Goal: Task Accomplishment & Management: Manage account settings

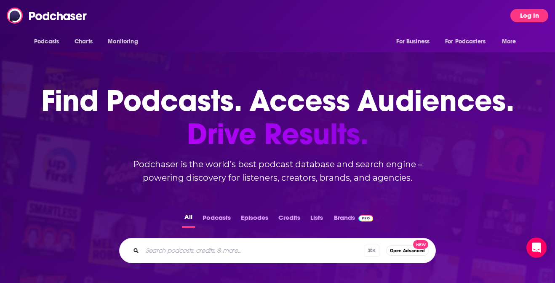
click at [532, 16] on button "Log In" at bounding box center [529, 15] width 38 height 13
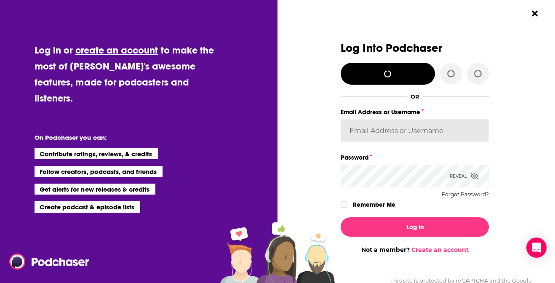
type input "[EMAIL_ADDRESS][DOMAIN_NAME]"
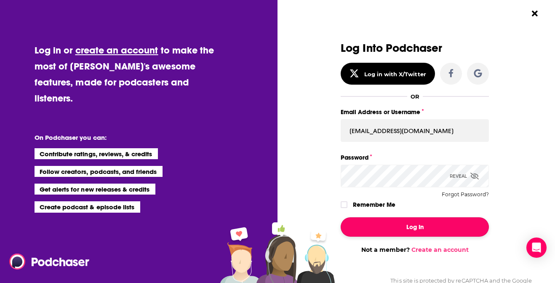
click at [417, 230] on button "Log In" at bounding box center [415, 226] width 148 height 19
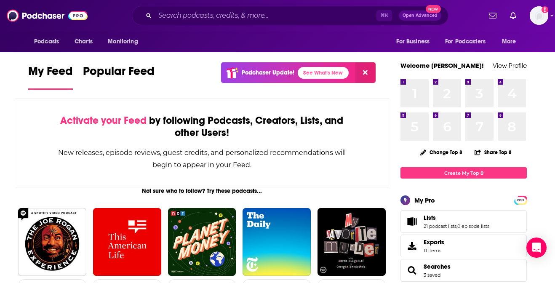
click at [69, 160] on div "New releases, episode reviews, guest credits, and personalized recommendations …" at bounding box center [201, 158] width 289 height 24
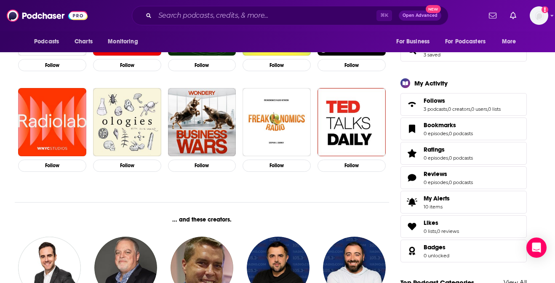
scroll to position [217, 0]
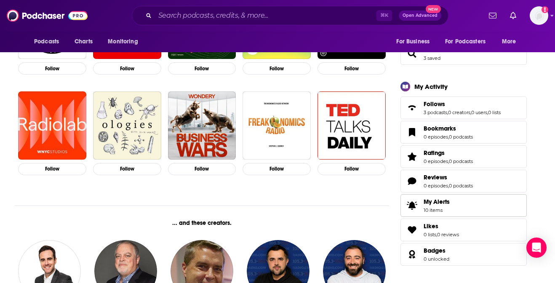
click at [440, 208] on span "10 items" at bounding box center [436, 210] width 26 height 6
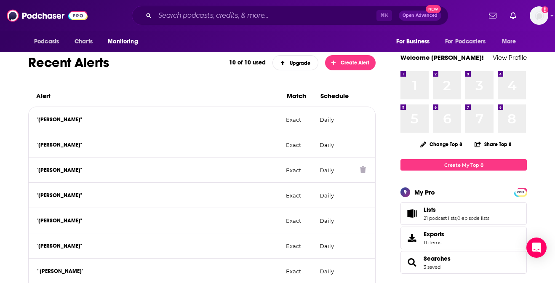
scroll to position [117, 0]
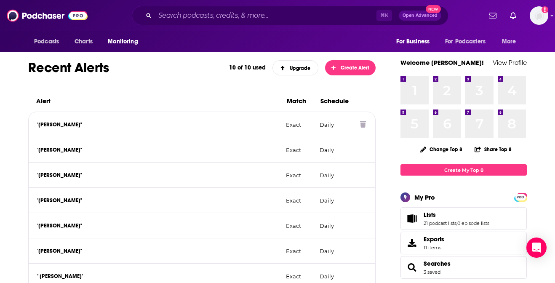
click at [362, 125] on icon at bounding box center [363, 124] width 6 height 7
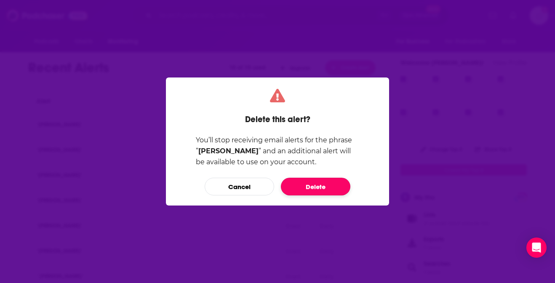
click at [313, 183] on button "Delete" at bounding box center [315, 187] width 69 height 18
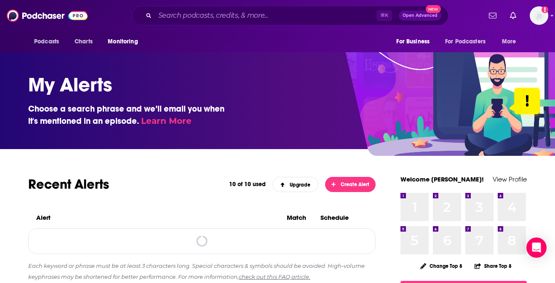
scroll to position [117, 0]
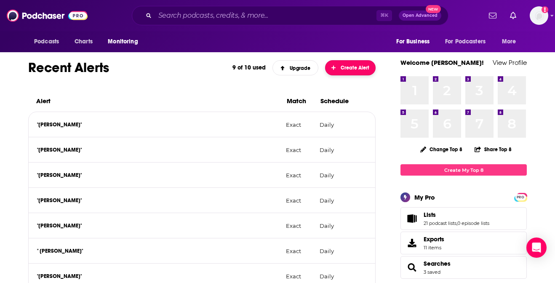
click at [354, 69] on span "Create Alert" at bounding box center [350, 68] width 38 height 6
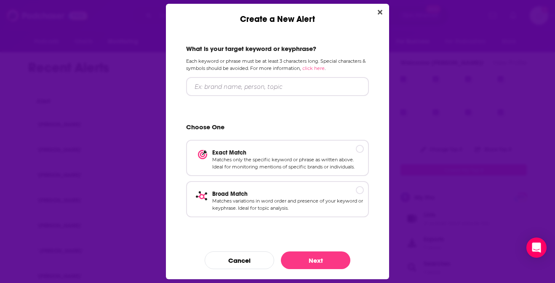
scroll to position [0, 0]
click at [251, 83] on input "Create a New Alert" at bounding box center [277, 86] width 183 height 19
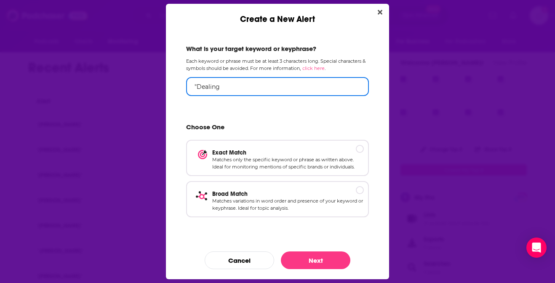
click at [222, 85] on input ""Dealing" at bounding box center [277, 86] width 183 height 19
paste input "[PERSON_NAME]"
click at [195, 87] on input "[PERSON_NAME]"" at bounding box center [277, 86] width 183 height 19
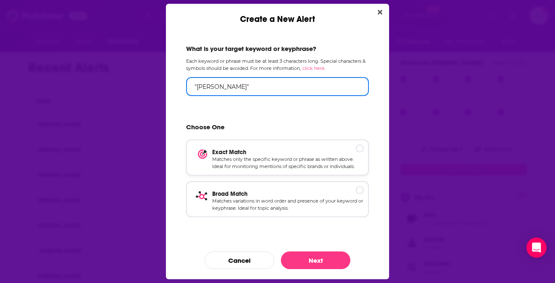
type input ""[PERSON_NAME]""
click at [360, 150] on p "Exact Match" at bounding box center [288, 152] width 152 height 7
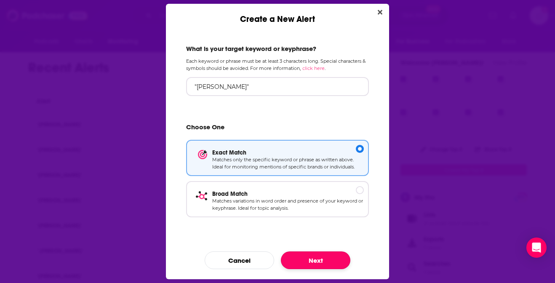
click at [325, 261] on button "Next" at bounding box center [315, 260] width 69 height 18
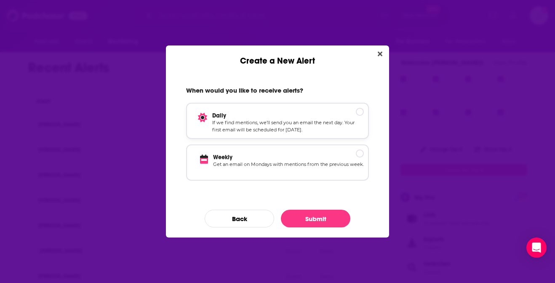
click at [361, 111] on div "Create a New Alert" at bounding box center [360, 112] width 8 height 8
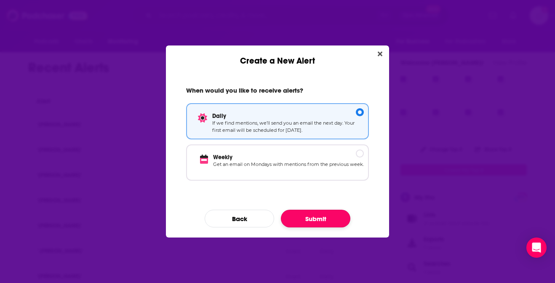
click at [318, 220] on button "Submit" at bounding box center [315, 219] width 69 height 18
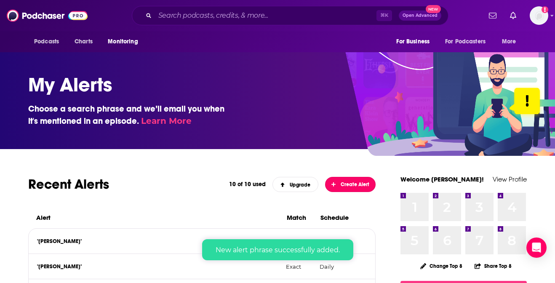
scroll to position [117, 0]
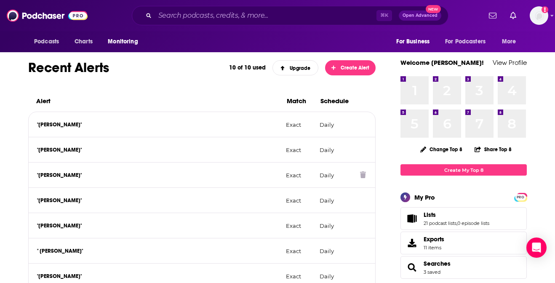
click at [363, 175] on icon at bounding box center [363, 174] width 6 height 7
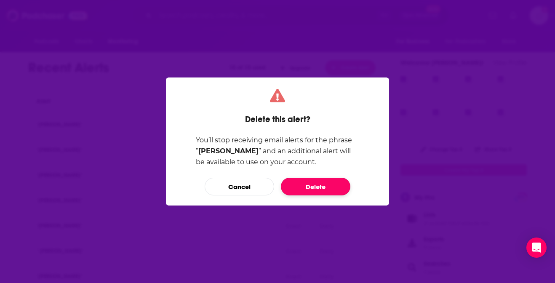
click at [316, 184] on button "Delete" at bounding box center [315, 187] width 69 height 18
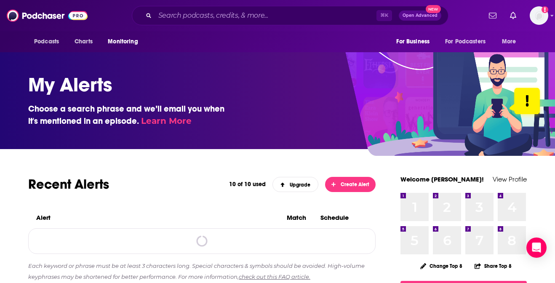
scroll to position [117, 0]
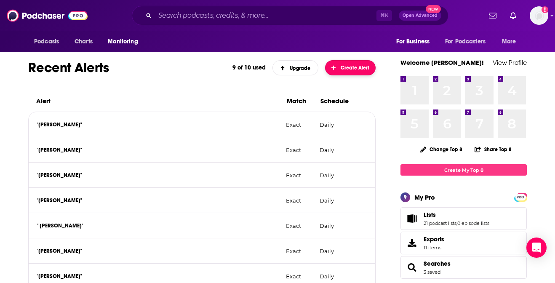
click at [360, 65] on span "Create Alert" at bounding box center [350, 68] width 38 height 6
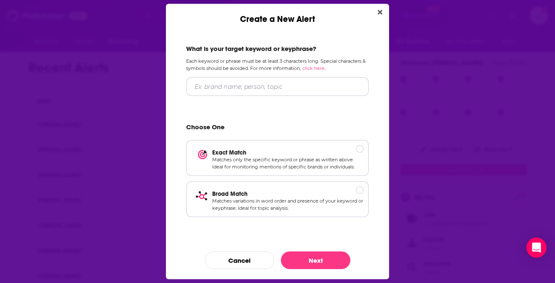
scroll to position [0, 0]
click at [232, 87] on input "Create a New Alert" at bounding box center [277, 86] width 183 height 19
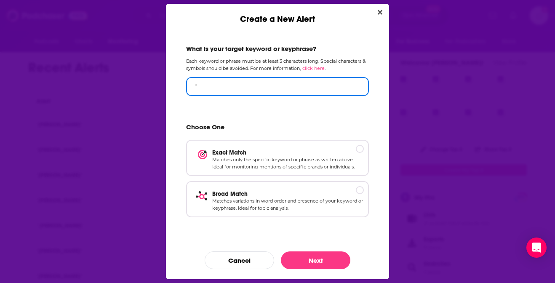
paste input "[PERSON_NAME]."
type input ""[PERSON_NAME]""
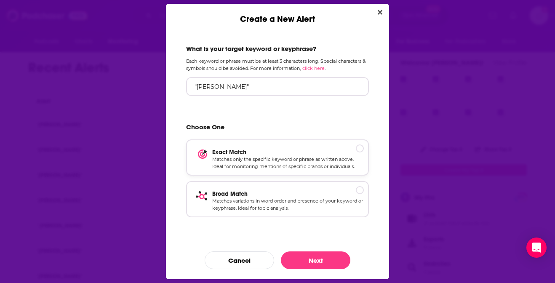
click at [359, 151] on p "Exact Match" at bounding box center [288, 152] width 152 height 7
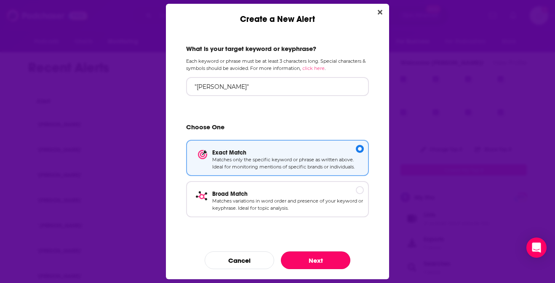
click at [327, 259] on button "Next" at bounding box center [315, 260] width 69 height 18
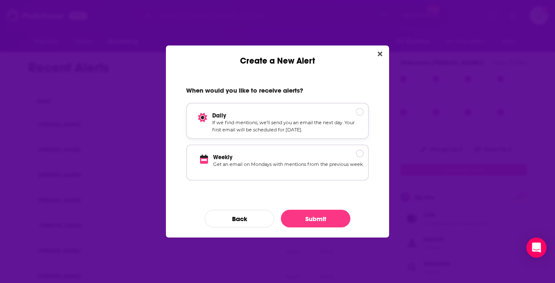
click at [360, 111] on div "Create a New Alert" at bounding box center [360, 112] width 8 height 8
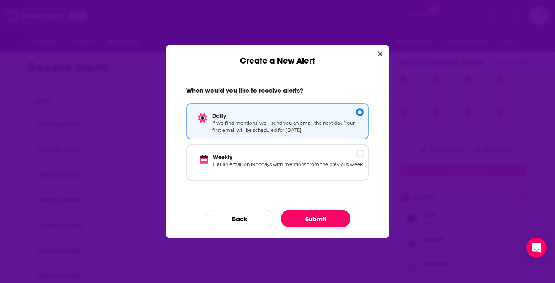
click at [311, 218] on button "Submit" at bounding box center [315, 219] width 69 height 18
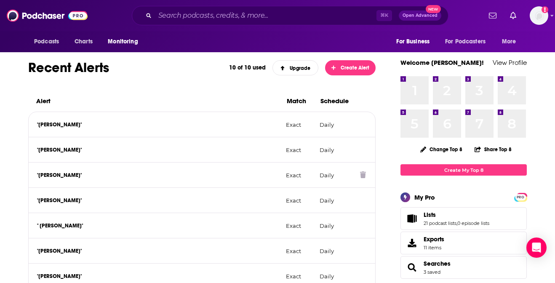
click at [363, 176] on icon at bounding box center [363, 174] width 6 height 7
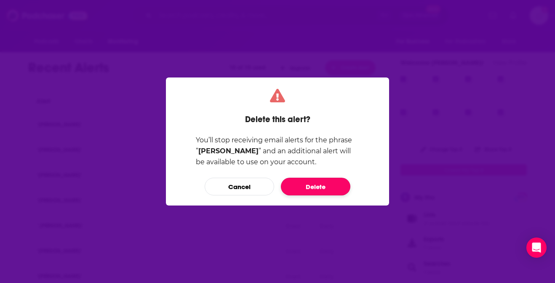
click at [319, 184] on button "Delete" at bounding box center [315, 187] width 69 height 18
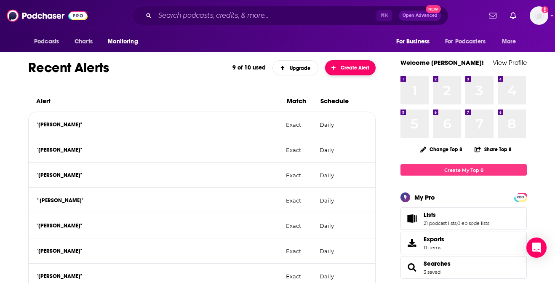
click at [346, 67] on span "Create Alert" at bounding box center [350, 68] width 38 height 6
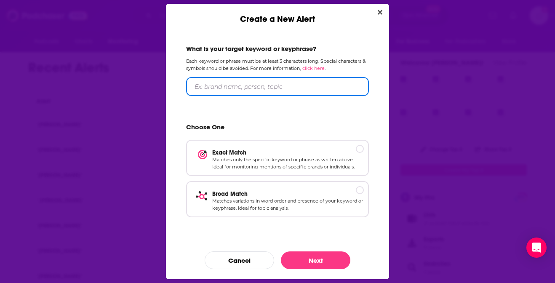
click at [224, 79] on input "Create a New Alert" at bounding box center [277, 86] width 183 height 19
paste input "[PERSON_NAME]"
type input ""[PERSON_NAME]""
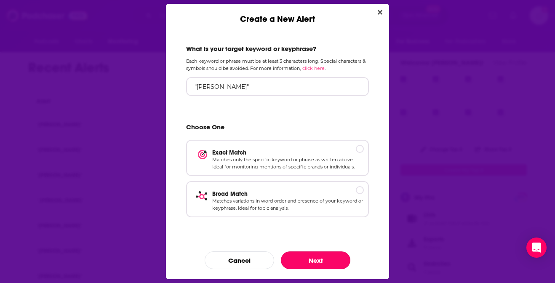
click at [319, 259] on button "Next" at bounding box center [315, 260] width 69 height 18
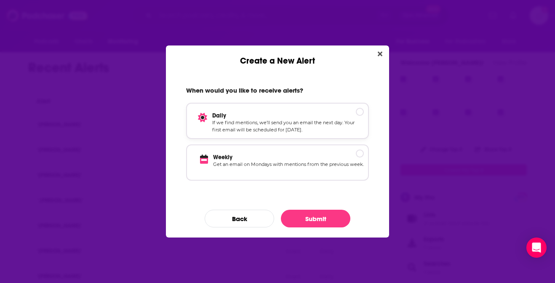
click at [357, 116] on p "Daily" at bounding box center [288, 115] width 152 height 7
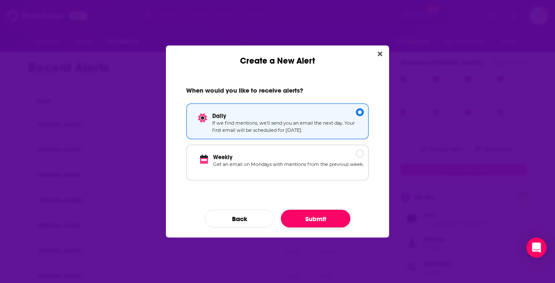
click at [320, 220] on button "Submit" at bounding box center [315, 219] width 69 height 18
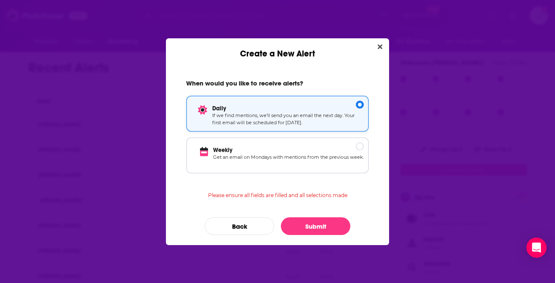
click at [359, 101] on div "Create a New Alert" at bounding box center [360, 105] width 8 height 8
click at [320, 223] on button "Submit" at bounding box center [315, 226] width 69 height 18
click at [224, 230] on button "Back" at bounding box center [239, 226] width 69 height 18
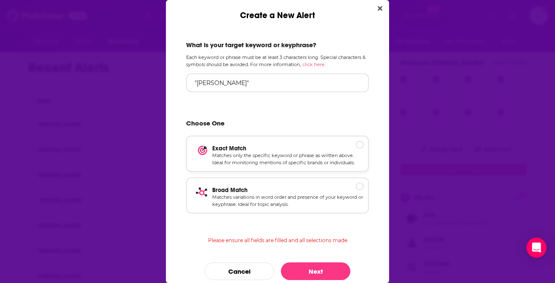
click at [358, 144] on div "Create a New Alert" at bounding box center [360, 145] width 8 height 8
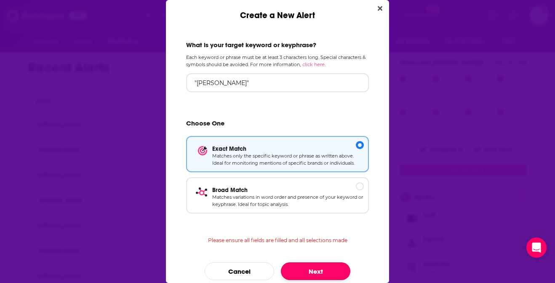
click at [317, 268] on button "Next" at bounding box center [315, 271] width 69 height 18
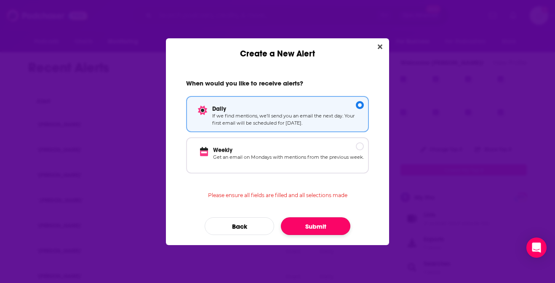
click at [325, 228] on button "Submit" at bounding box center [315, 226] width 69 height 18
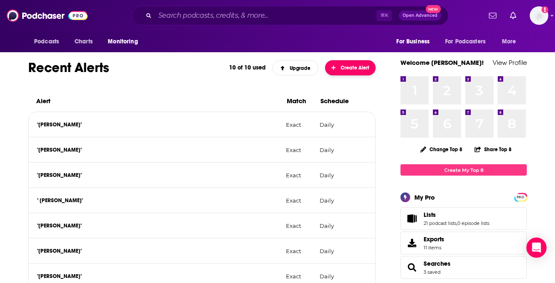
click at [362, 67] on span "Create Alert" at bounding box center [350, 68] width 38 height 6
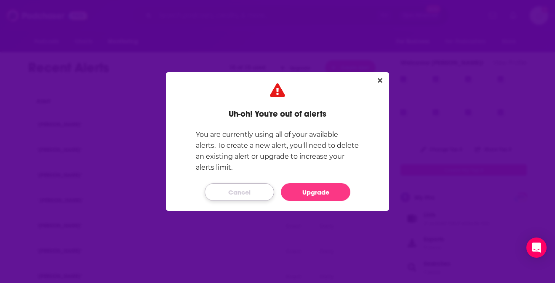
click at [250, 191] on button "Cancel" at bounding box center [239, 192] width 69 height 18
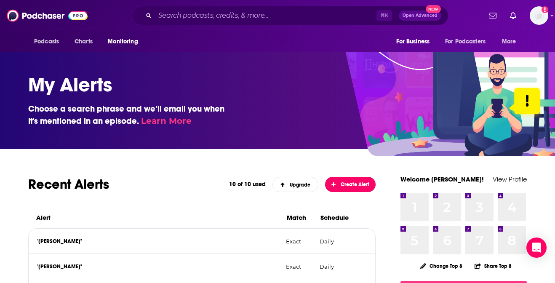
scroll to position [117, 0]
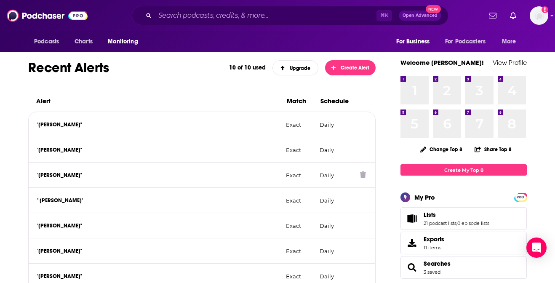
click at [361, 177] on icon at bounding box center [363, 174] width 6 height 7
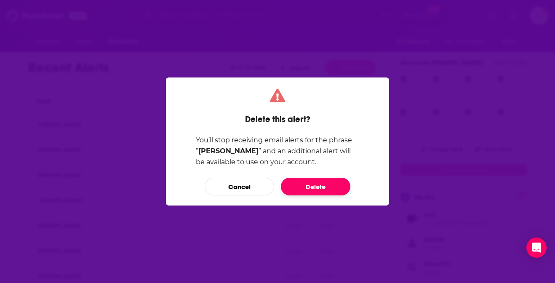
click at [316, 184] on button "Delete" at bounding box center [315, 187] width 69 height 18
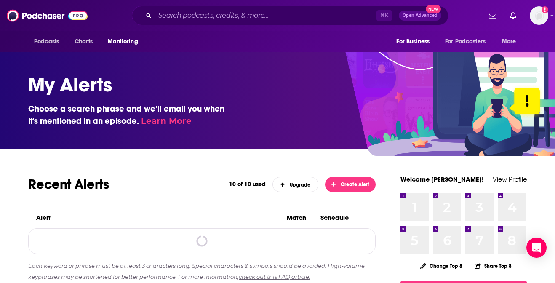
scroll to position [117, 0]
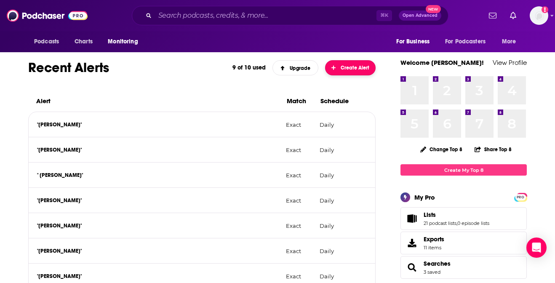
click at [345, 69] on span "Create Alert" at bounding box center [350, 68] width 38 height 6
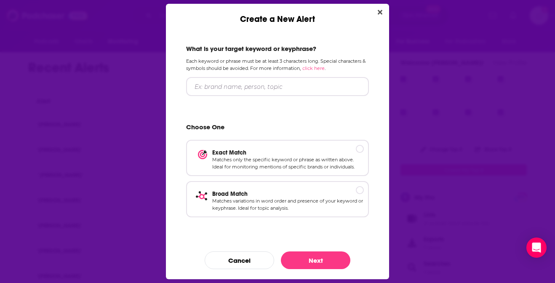
scroll to position [0, 0]
click at [248, 82] on input "Create a New Alert" at bounding box center [277, 86] width 183 height 19
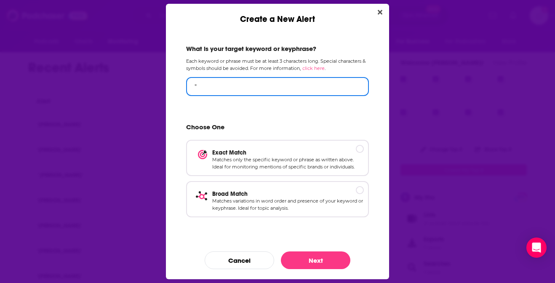
paste input "[PERSON_NAME]"
type input ""[PERSON_NAME]""
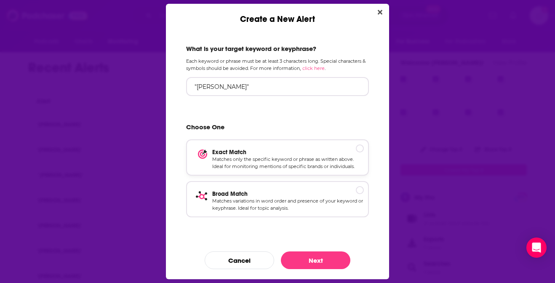
click at [362, 148] on div "Create a New Alert" at bounding box center [360, 148] width 8 height 8
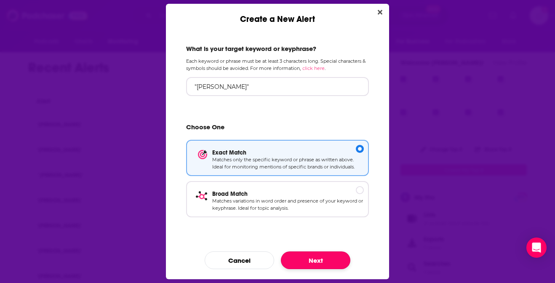
click at [308, 259] on button "Next" at bounding box center [315, 260] width 69 height 18
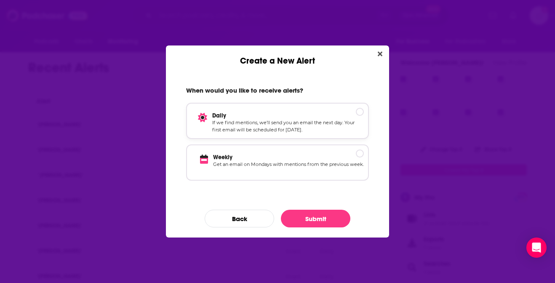
click at [358, 111] on div "Create a New Alert" at bounding box center [360, 112] width 8 height 8
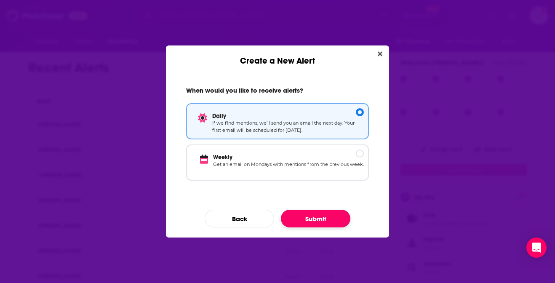
click at [319, 218] on button "Submit" at bounding box center [315, 219] width 69 height 18
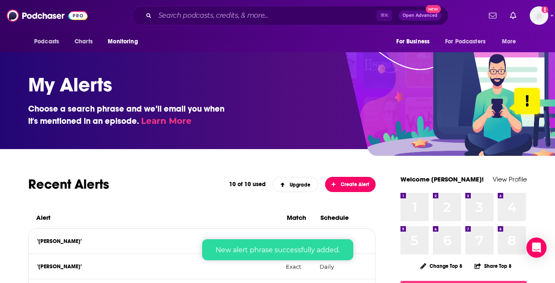
scroll to position [117, 0]
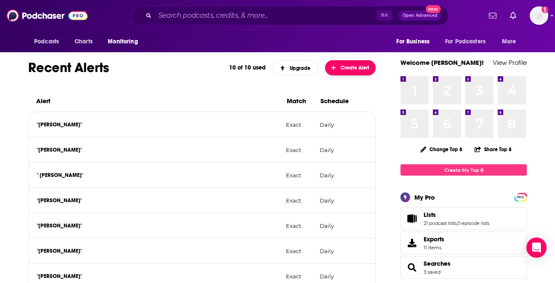
click at [359, 67] on span "Create Alert" at bounding box center [350, 68] width 38 height 6
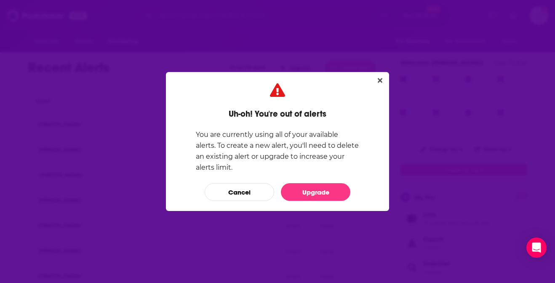
scroll to position [0, 0]
click at [379, 82] on icon "Close" at bounding box center [380, 80] width 5 height 5
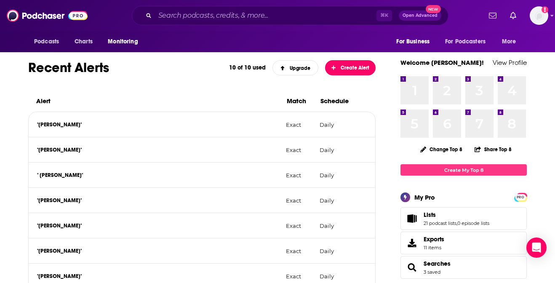
scroll to position [117, 0]
click at [363, 225] on icon at bounding box center [363, 225] width 6 height 7
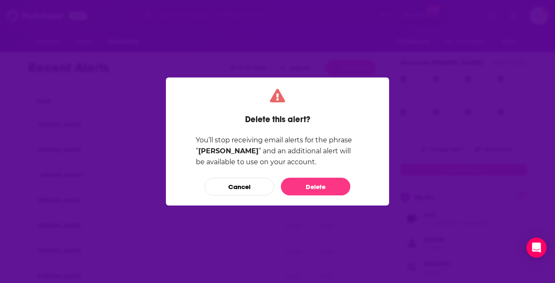
scroll to position [0, 0]
click at [309, 181] on button "Delete" at bounding box center [315, 187] width 69 height 18
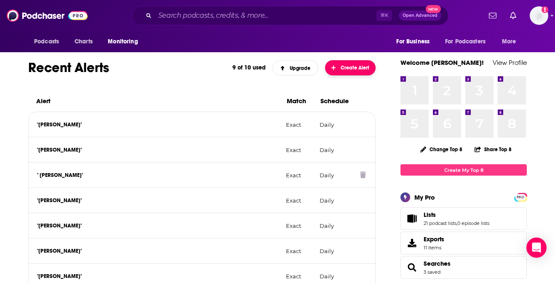
click at [349, 65] on span "Create Alert" at bounding box center [350, 68] width 38 height 6
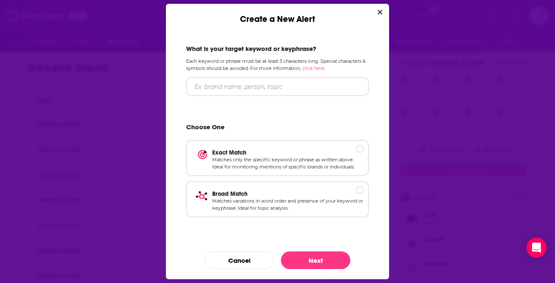
scroll to position [0, 0]
click at [224, 86] on input "Create a New Alert" at bounding box center [277, 86] width 183 height 19
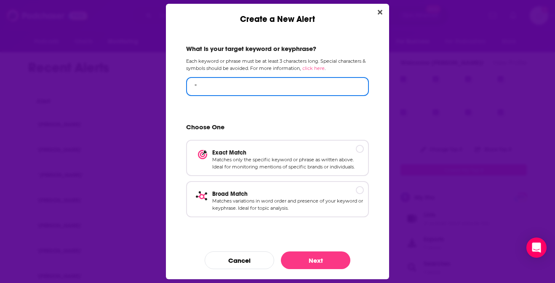
paste input "[PERSON_NAME]."
type input ""[PERSON_NAME]""
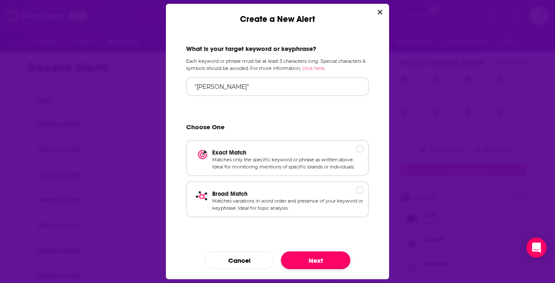
click at [316, 263] on button "Next" at bounding box center [315, 260] width 69 height 18
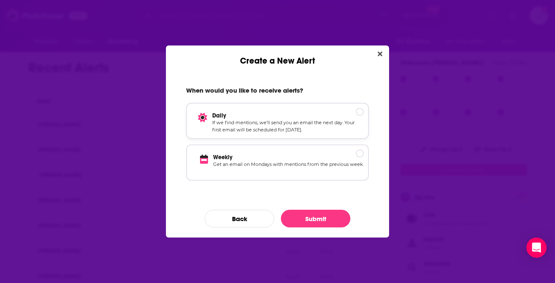
click at [359, 109] on div "Create a New Alert" at bounding box center [360, 112] width 8 height 8
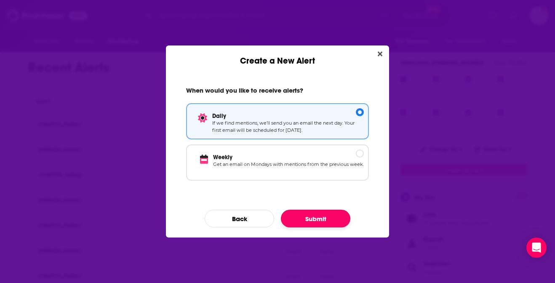
click at [318, 218] on button "Submit" at bounding box center [315, 219] width 69 height 18
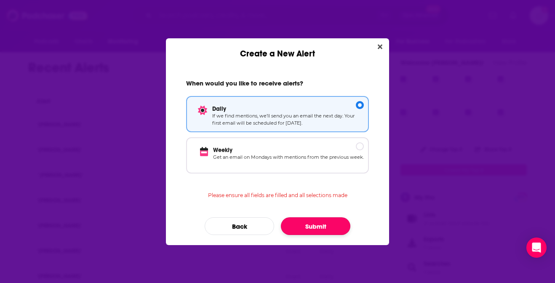
click at [311, 228] on button "Submit" at bounding box center [315, 226] width 69 height 18
click at [318, 224] on button "Submit" at bounding box center [315, 226] width 69 height 18
click at [316, 224] on button "Submit" at bounding box center [315, 226] width 69 height 18
click at [251, 223] on button "Back" at bounding box center [239, 226] width 69 height 18
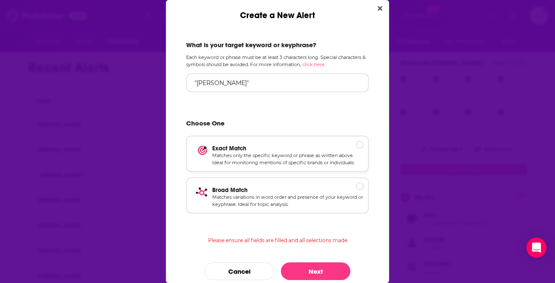
click at [358, 144] on div "Create a New Alert" at bounding box center [360, 145] width 8 height 8
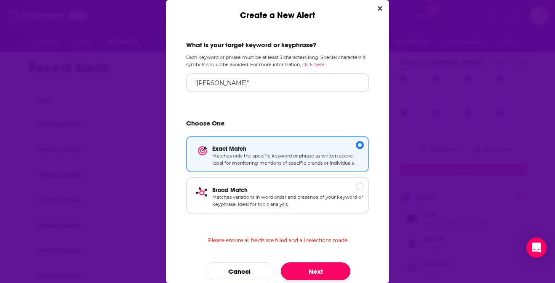
click at [319, 271] on button "Next" at bounding box center [315, 271] width 69 height 18
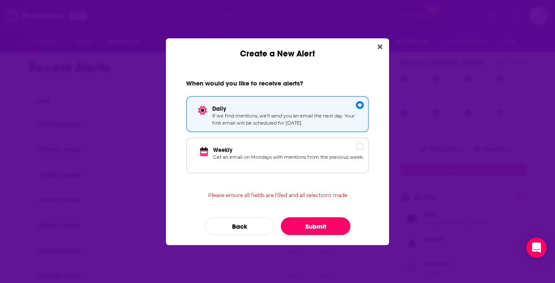
click at [311, 222] on button "Submit" at bounding box center [315, 226] width 69 height 18
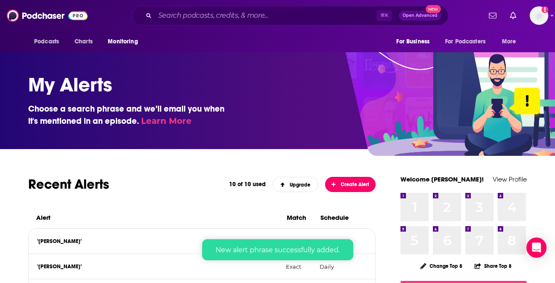
scroll to position [117, 0]
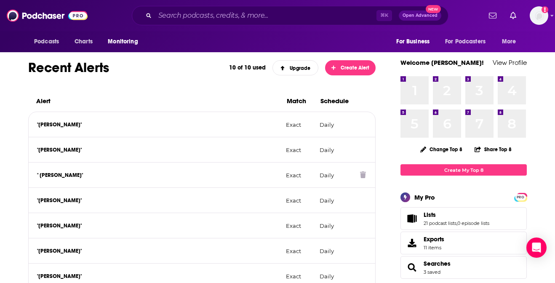
click at [363, 174] on icon at bounding box center [363, 174] width 6 height 7
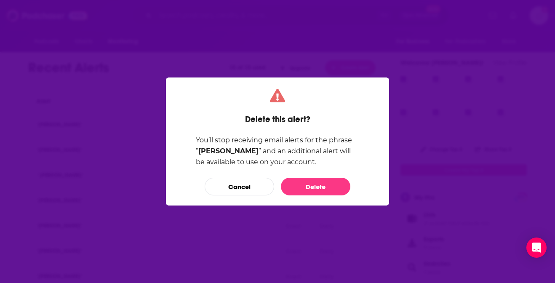
scroll to position [0, 0]
click at [313, 188] on button "Delete" at bounding box center [315, 187] width 69 height 18
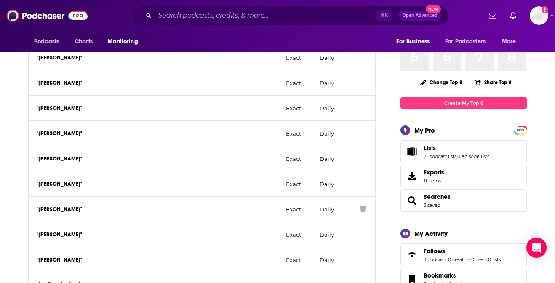
scroll to position [180, 0]
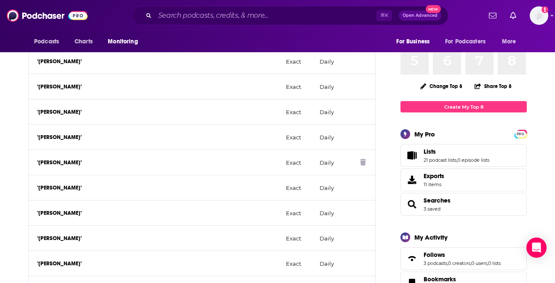
click at [363, 162] on icon at bounding box center [363, 162] width 6 height 7
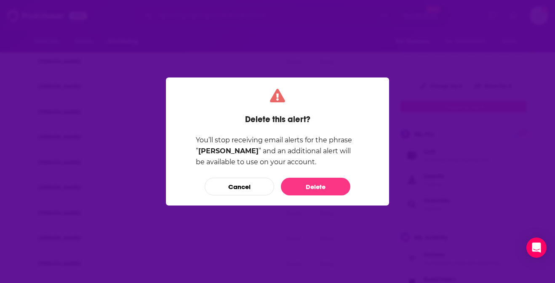
click at [249, 185] on button "Cancel" at bounding box center [239, 187] width 69 height 18
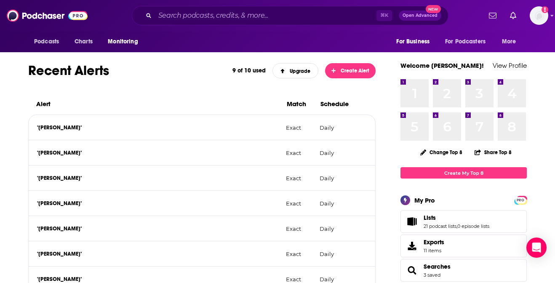
scroll to position [101, 0]
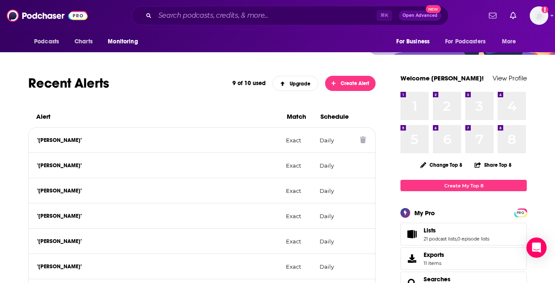
click at [361, 141] on icon at bounding box center [363, 139] width 6 height 7
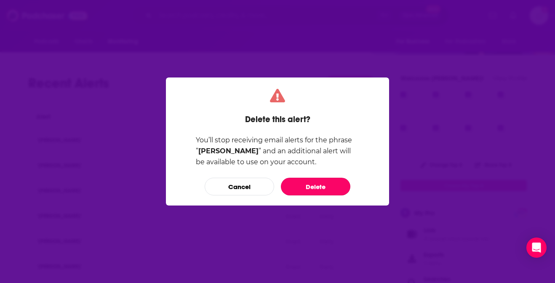
click at [326, 183] on button "Delete" at bounding box center [315, 187] width 69 height 18
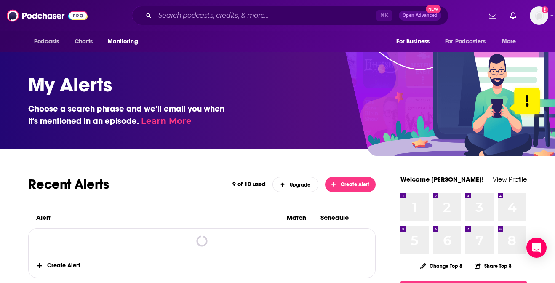
scroll to position [101, 0]
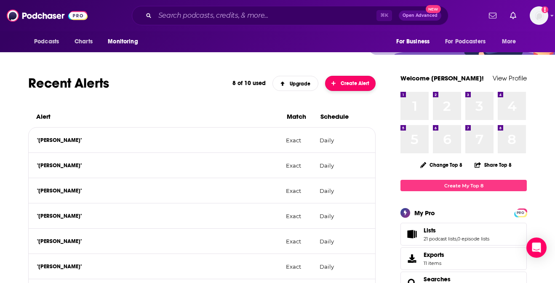
click at [351, 81] on span "Create Alert" at bounding box center [350, 83] width 38 height 6
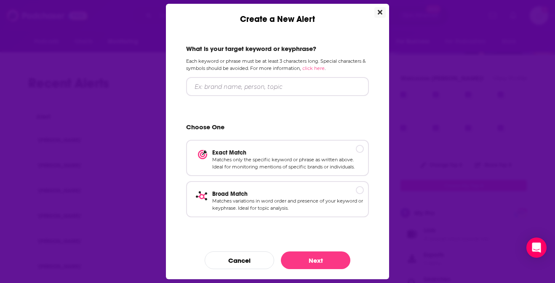
scroll to position [0, 0]
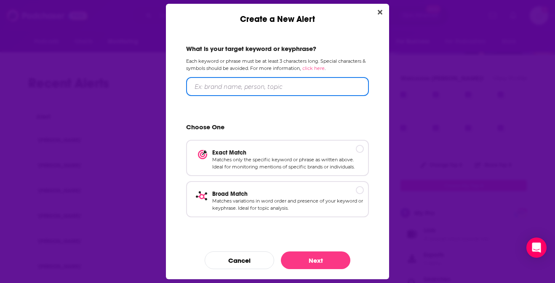
click at [224, 93] on input "Create a New Alert" at bounding box center [277, 86] width 183 height 19
paste input "Cas [PERSON_NAME]"
click at [197, 86] on input "Cas [PERSON_NAME]"" at bounding box center [277, 86] width 183 height 19
type input ""Cas [PERSON_NAME]""
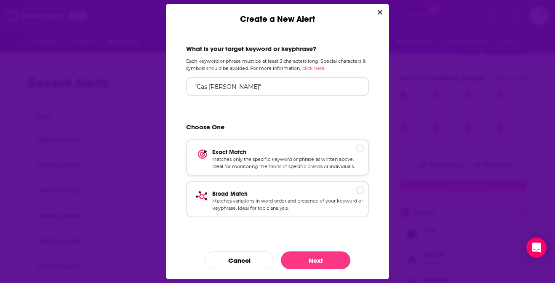
click at [354, 149] on p "Exact Match" at bounding box center [288, 152] width 152 height 7
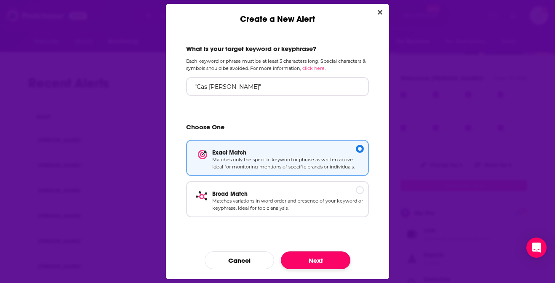
click at [306, 262] on button "Next" at bounding box center [315, 260] width 69 height 18
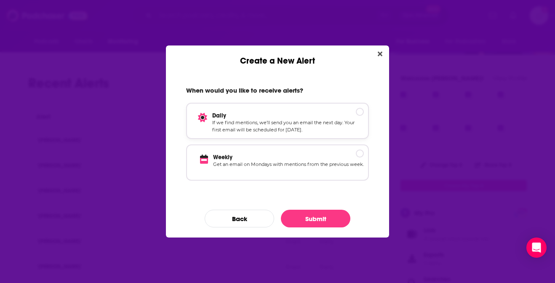
click at [357, 113] on p "Daily" at bounding box center [288, 115] width 152 height 7
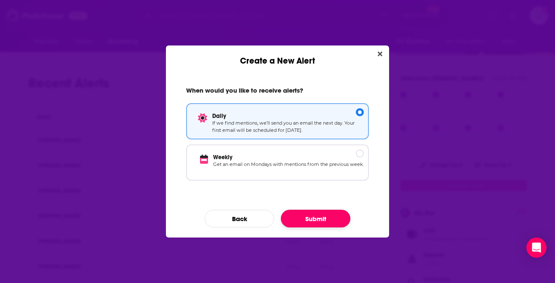
click at [318, 219] on button "Submit" at bounding box center [315, 219] width 69 height 18
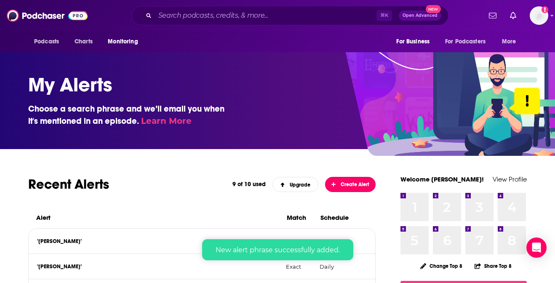
scroll to position [101, 0]
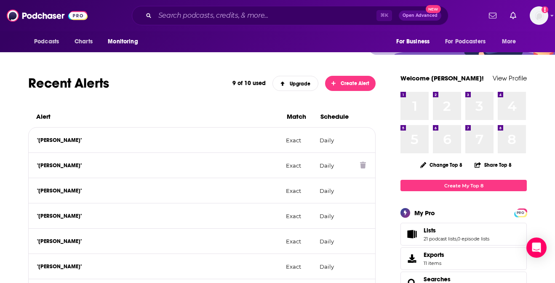
click at [363, 165] on icon at bounding box center [363, 165] width 6 height 7
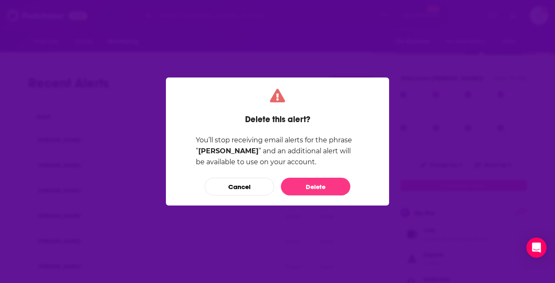
scroll to position [0, 0]
click at [330, 186] on button "Delete" at bounding box center [315, 187] width 69 height 18
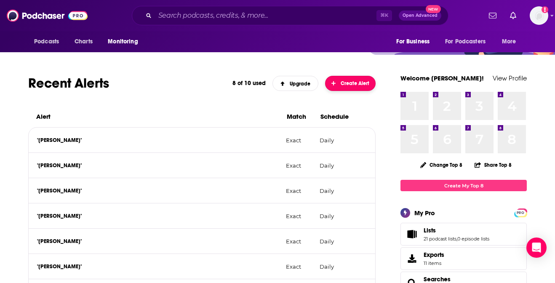
click at [349, 85] on span "Create Alert" at bounding box center [350, 83] width 38 height 6
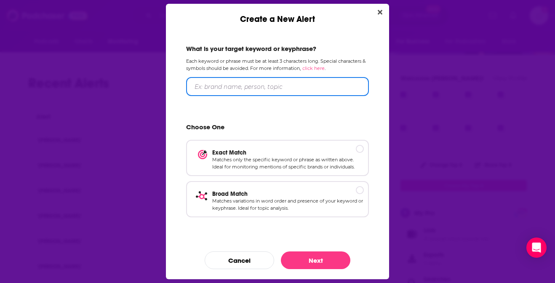
click at [227, 85] on input "Create a New Alert" at bounding box center [277, 86] width 183 height 19
paste input "[PERSON_NAME]"
type input ""[PERSON_NAME]""
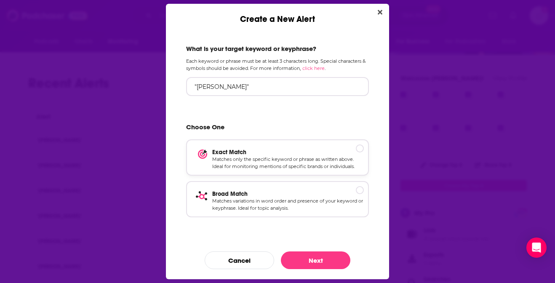
click at [358, 149] on p "Exact Match" at bounding box center [288, 152] width 152 height 7
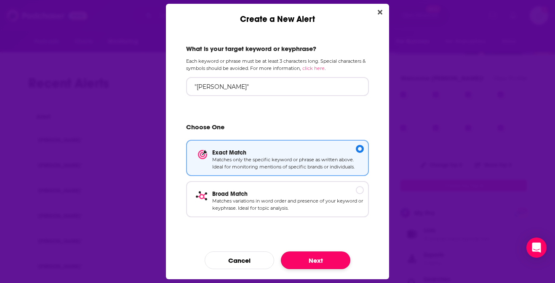
click at [315, 261] on button "Next" at bounding box center [315, 260] width 69 height 18
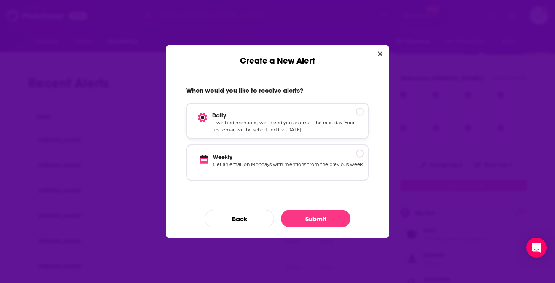
click at [362, 111] on div "Create a New Alert" at bounding box center [360, 112] width 8 height 8
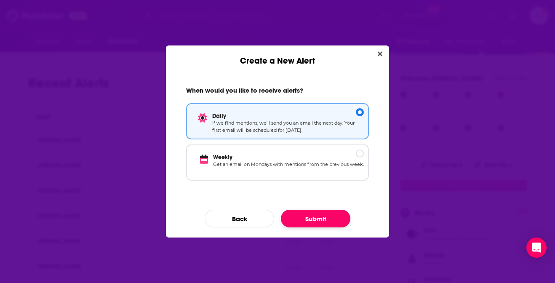
click at [302, 219] on button "Submit" at bounding box center [315, 219] width 69 height 18
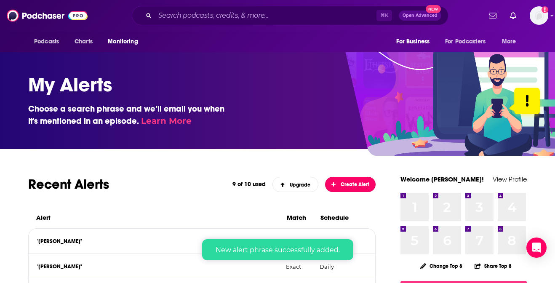
scroll to position [101, 0]
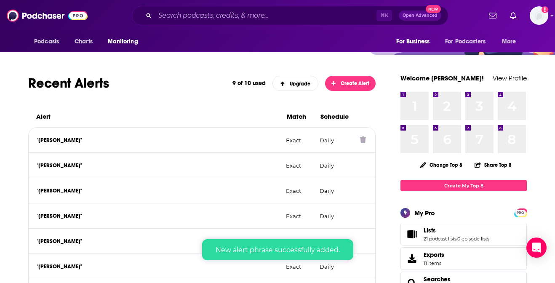
click at [360, 140] on icon at bounding box center [363, 139] width 6 height 7
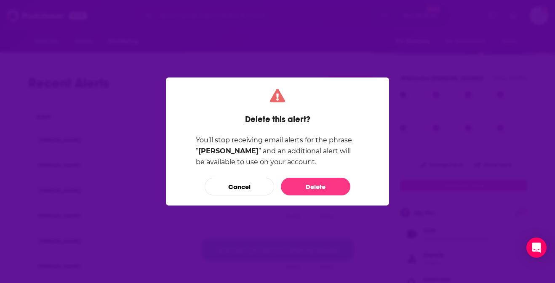
scroll to position [0, 0]
click at [315, 189] on button "Delete" at bounding box center [315, 187] width 69 height 18
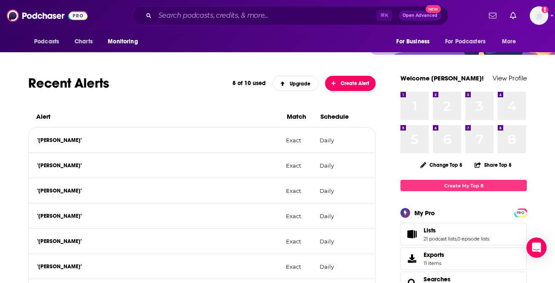
click at [359, 84] on span "Create Alert" at bounding box center [350, 83] width 38 height 6
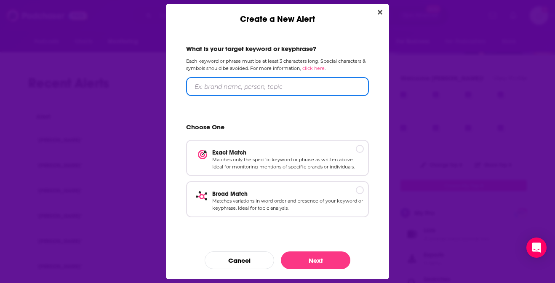
click at [226, 88] on input "Create a New Alert" at bounding box center [277, 86] width 183 height 19
paste input "[PERSON_NAME]"
type input ""[PERSON_NAME]""
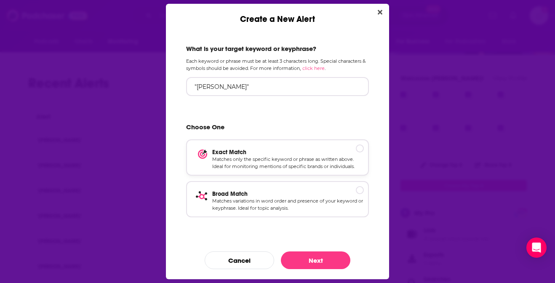
click at [361, 149] on p "Exact Match" at bounding box center [288, 152] width 152 height 7
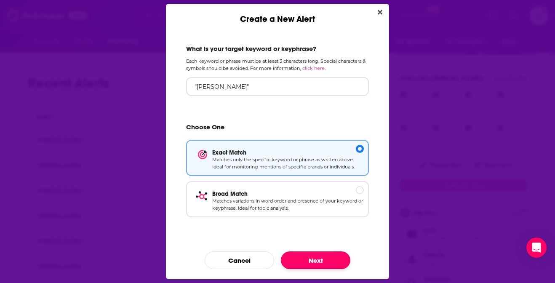
click at [309, 256] on button "Next" at bounding box center [315, 260] width 69 height 18
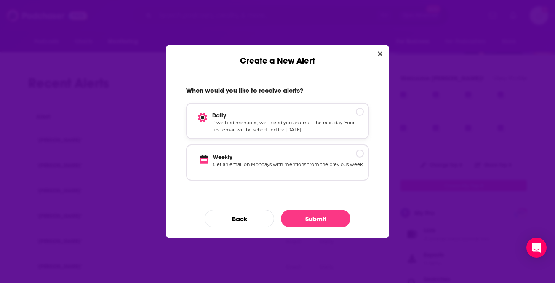
click at [362, 109] on div "Create a New Alert" at bounding box center [360, 112] width 8 height 8
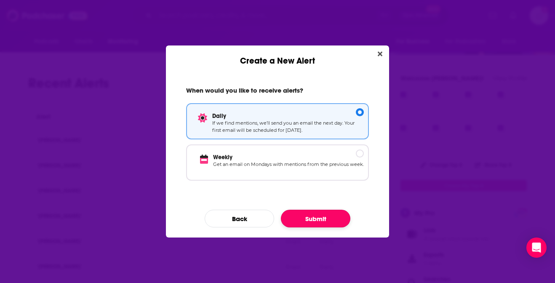
click at [312, 222] on button "Submit" at bounding box center [315, 219] width 69 height 18
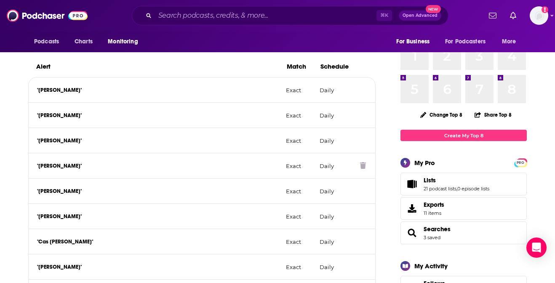
scroll to position [152, 0]
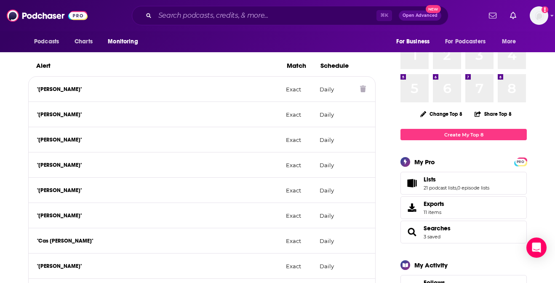
click at [365, 89] on icon at bounding box center [363, 88] width 6 height 7
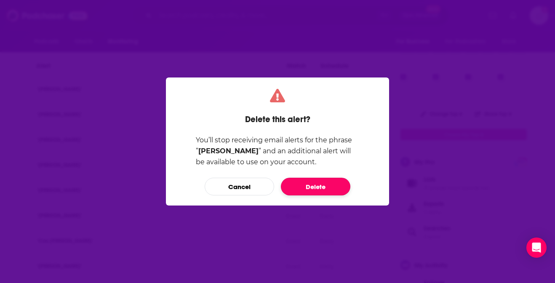
click at [317, 187] on button "Delete" at bounding box center [315, 187] width 69 height 18
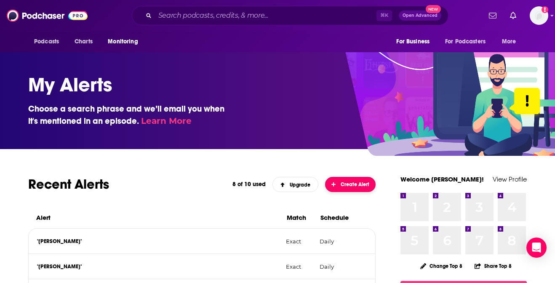
click at [355, 184] on span "Create Alert" at bounding box center [350, 184] width 38 height 6
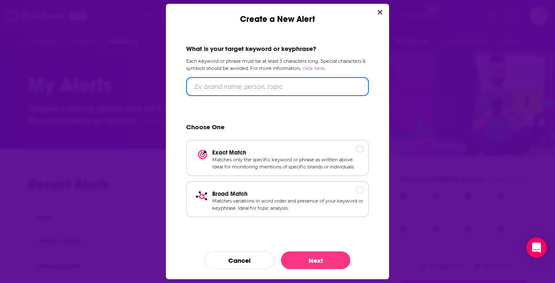
click at [255, 86] on input "Create a New Alert" at bounding box center [277, 86] width 183 height 19
paste input "[PERSON_NAME]"
type input ""[PERSON_NAME]""
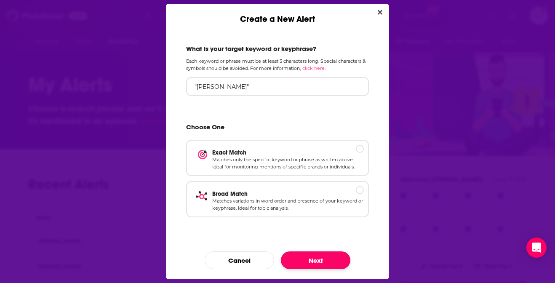
click at [315, 259] on button "Next" at bounding box center [315, 260] width 69 height 18
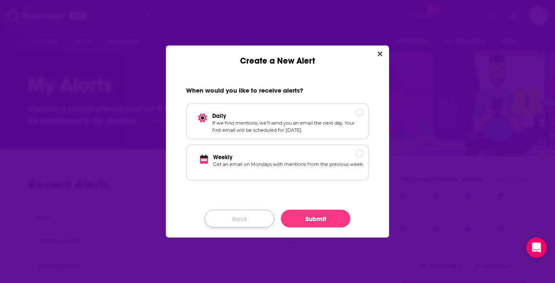
click at [246, 218] on button "Back" at bounding box center [239, 219] width 69 height 18
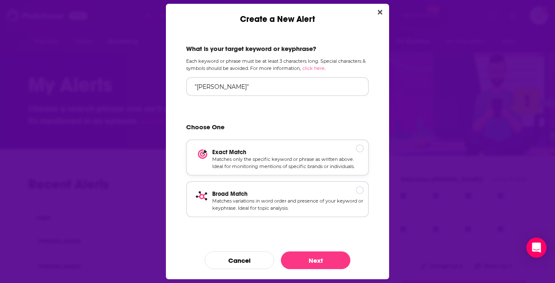
click at [361, 149] on p "Exact Match" at bounding box center [288, 152] width 152 height 7
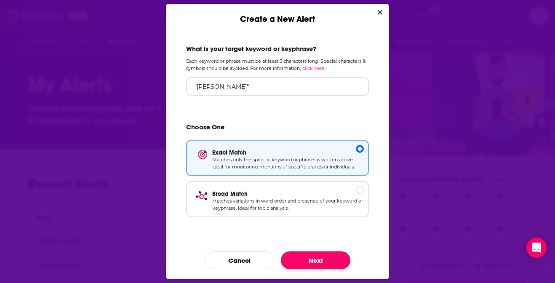
click at [318, 260] on button "Next" at bounding box center [315, 260] width 69 height 18
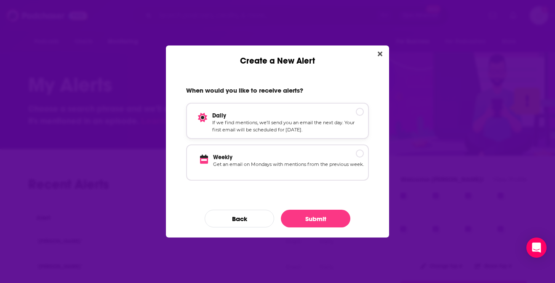
click at [361, 108] on div "Create a New Alert" at bounding box center [360, 112] width 8 height 8
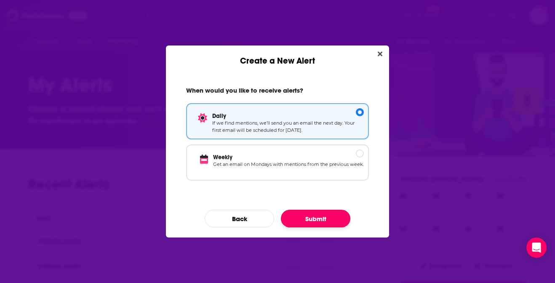
click at [323, 218] on button "Submit" at bounding box center [315, 219] width 69 height 18
